Goal: Task Accomplishment & Management: Complete application form

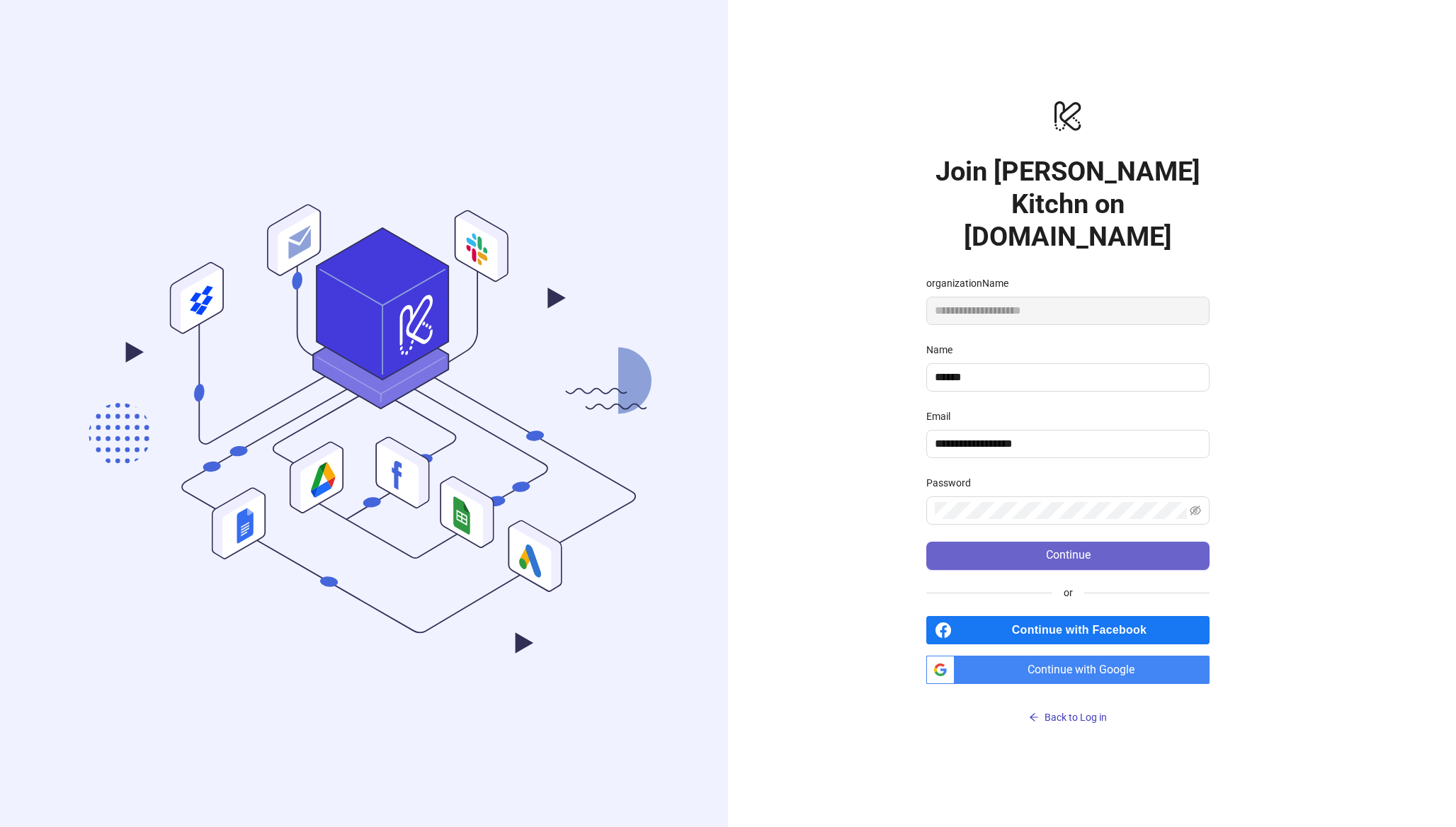
click at [1013, 542] on button "Continue" at bounding box center [1068, 555] width 283 height 28
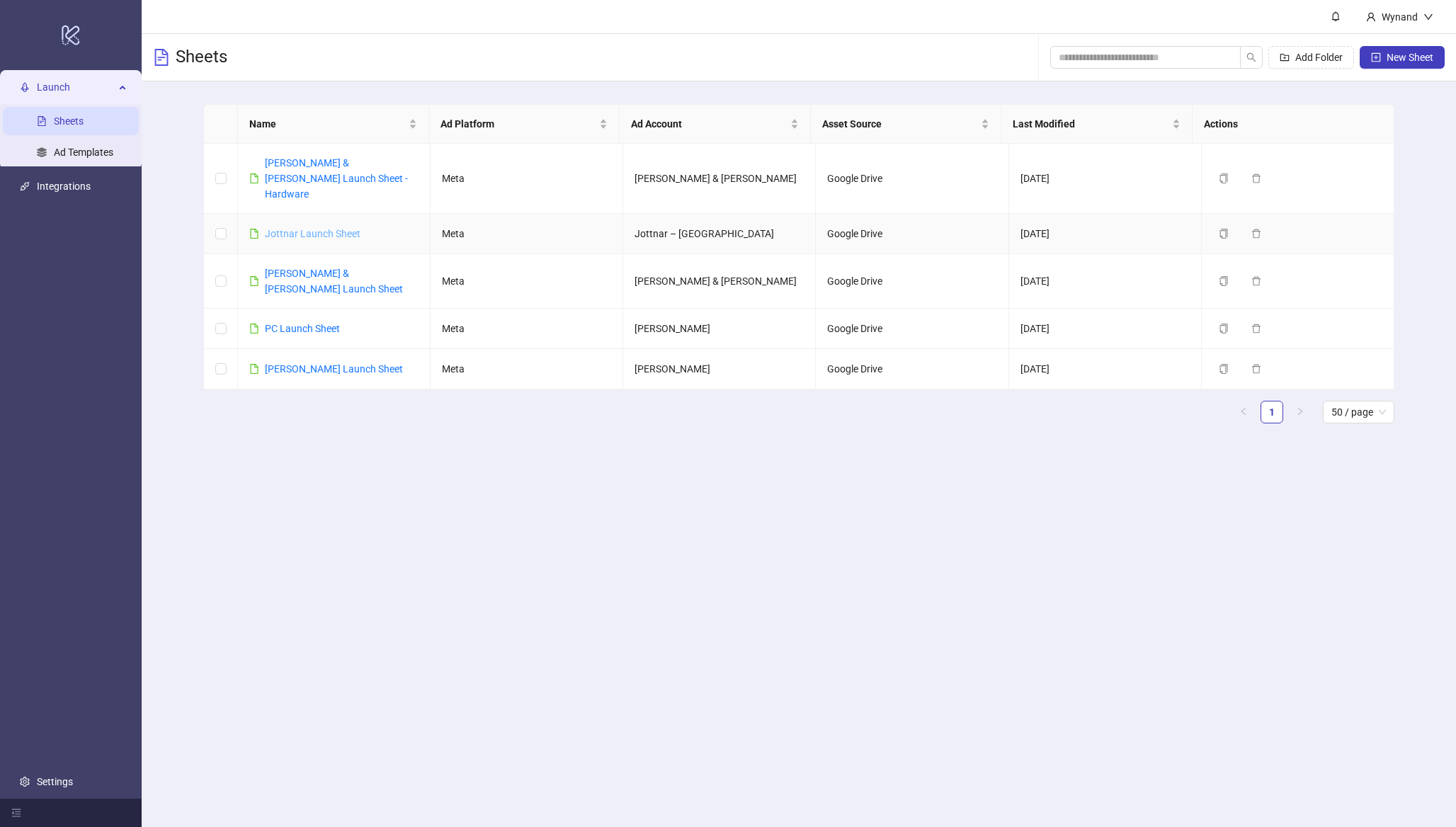
click at [319, 228] on link "Jottnar Launch Sheet" at bounding box center [313, 234] width 95 height 11
